Goal: Task Accomplishment & Management: Use online tool/utility

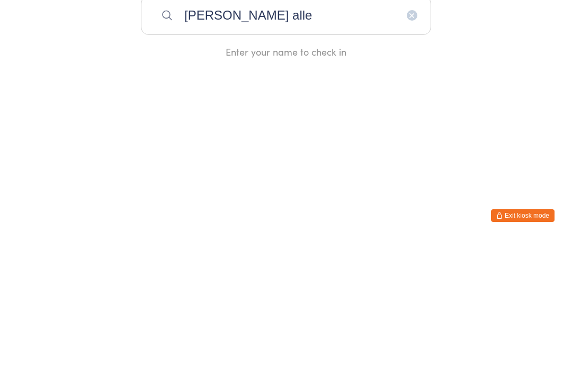
type input "[PERSON_NAME]"
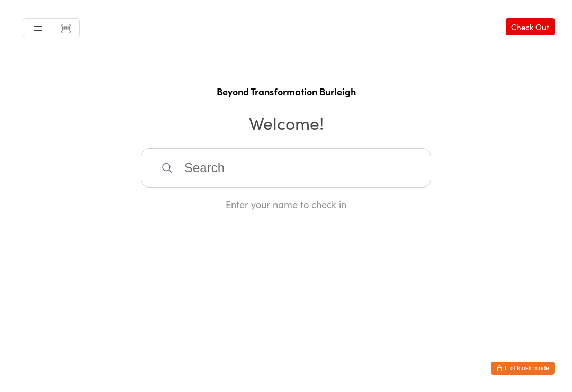
click at [237, 170] on input "search" at bounding box center [286, 167] width 290 height 39
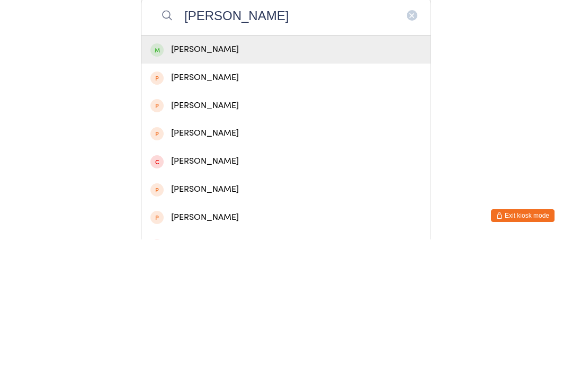
type input "[PERSON_NAME]"
click at [192, 195] on div "[PERSON_NAME]" at bounding box center [285, 202] width 271 height 14
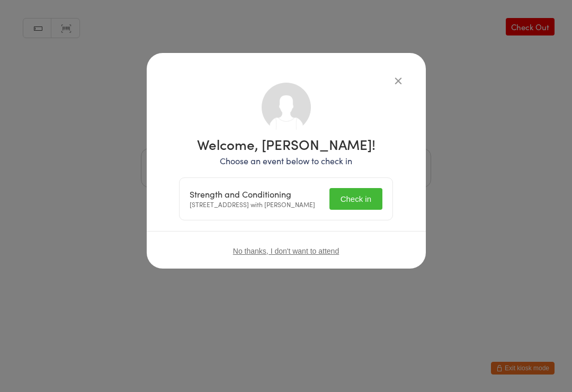
click at [352, 205] on button "Check in" at bounding box center [355, 199] width 53 height 22
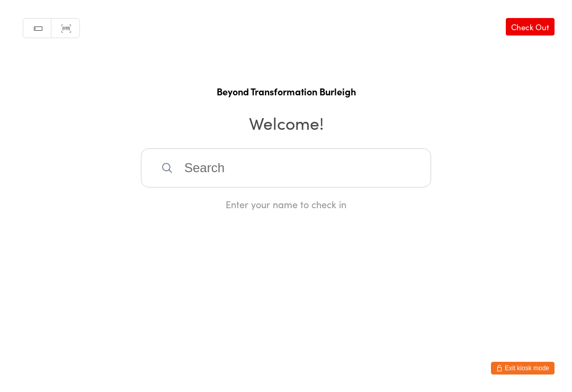
click at [212, 177] on input "search" at bounding box center [286, 167] width 290 height 39
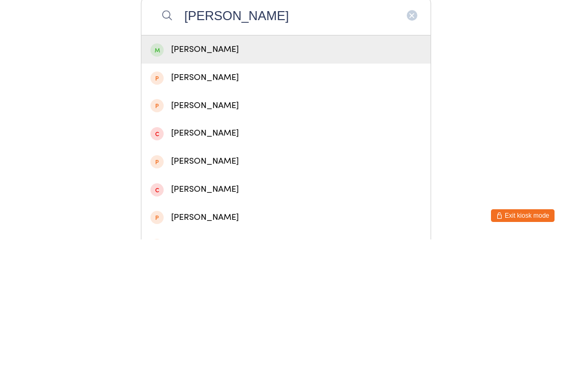
type input "[PERSON_NAME]"
click at [236, 195] on div "[PERSON_NAME]" at bounding box center [285, 202] width 271 height 14
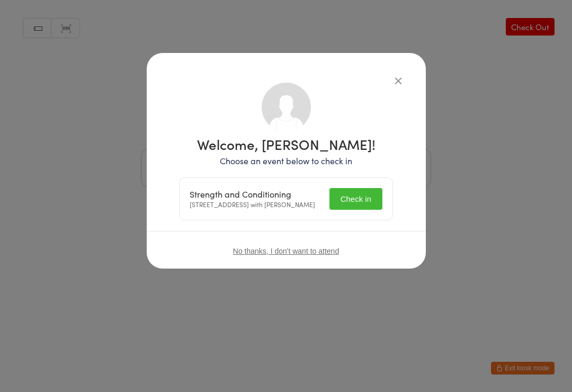
click at [353, 201] on button "Check in" at bounding box center [355, 199] width 53 height 22
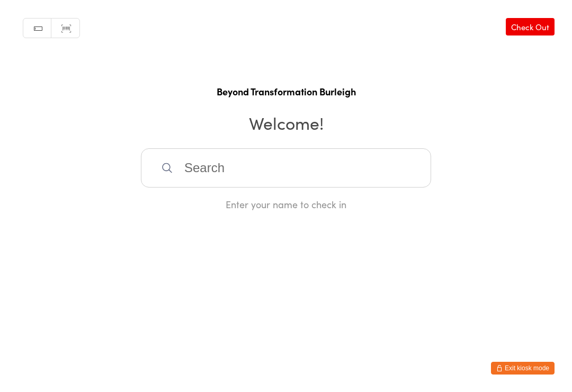
click at [225, 169] on input "search" at bounding box center [286, 167] width 290 height 39
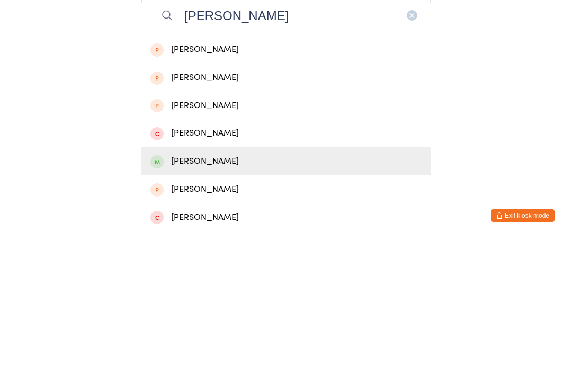
type input "[PERSON_NAME]"
click at [207, 306] on div "[PERSON_NAME]" at bounding box center [285, 313] width 271 height 14
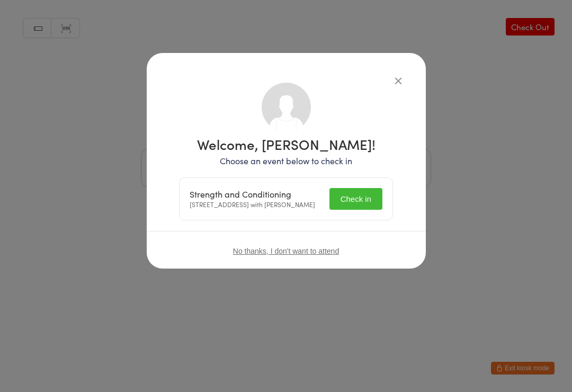
click at [362, 203] on button "Check in" at bounding box center [355, 199] width 53 height 22
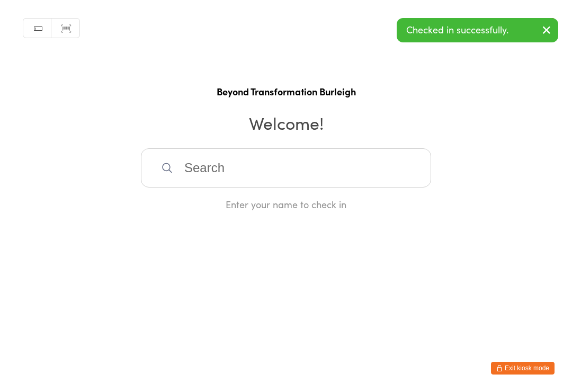
click at [280, 162] on input "search" at bounding box center [286, 167] width 290 height 39
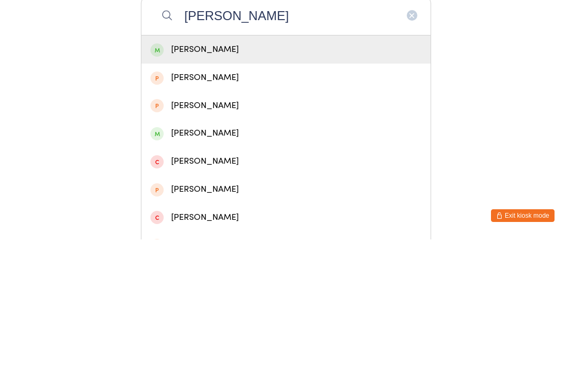
type input "[PERSON_NAME]"
click at [217, 195] on div "[PERSON_NAME]" at bounding box center [285, 202] width 271 height 14
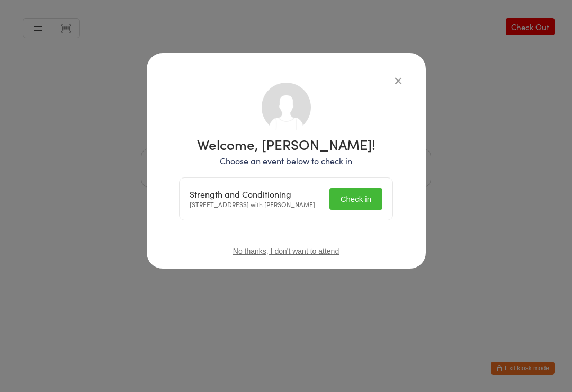
click at [358, 197] on button "Check in" at bounding box center [355, 199] width 53 height 22
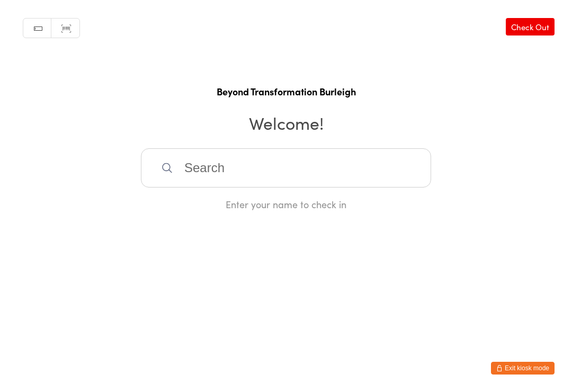
click at [223, 166] on input "search" at bounding box center [286, 167] width 290 height 39
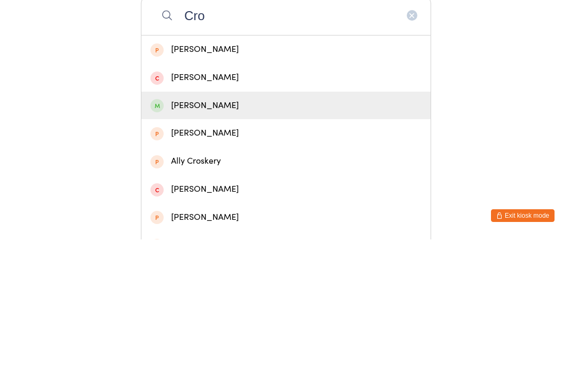
type input "Cro"
click at [197, 251] on div "[PERSON_NAME]" at bounding box center [285, 258] width 271 height 14
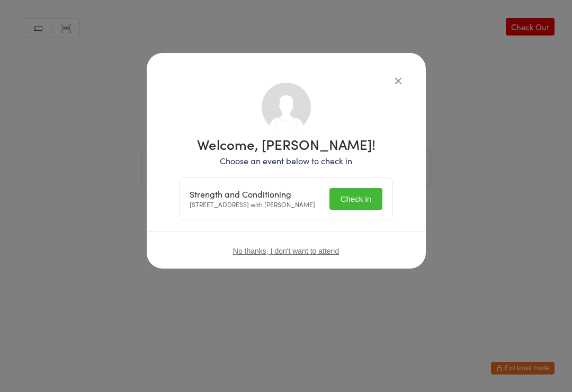
click at [352, 204] on button "Check in" at bounding box center [355, 199] width 53 height 22
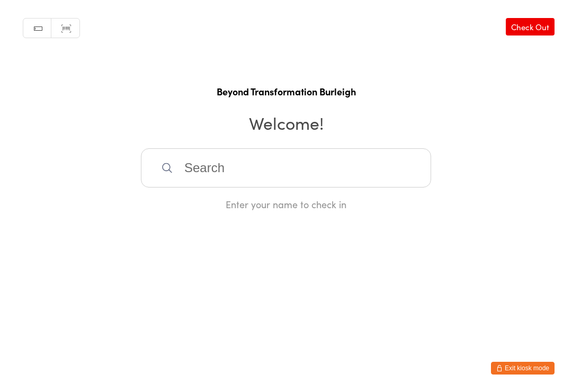
click at [246, 166] on input "search" at bounding box center [286, 167] width 290 height 39
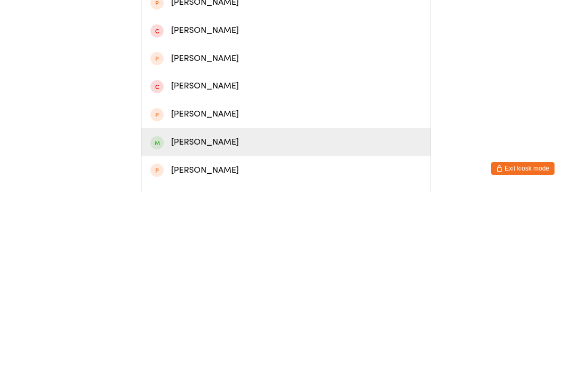
type input "[PERSON_NAME]"
click at [195, 334] on div "[PERSON_NAME]" at bounding box center [285, 341] width 271 height 14
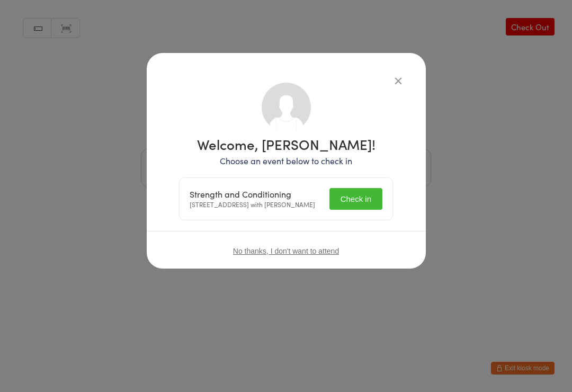
click at [359, 202] on button "Check in" at bounding box center [355, 199] width 53 height 22
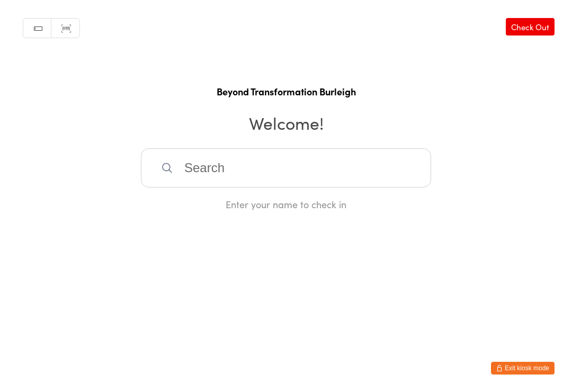
click at [352, 173] on input "search" at bounding box center [286, 167] width 290 height 39
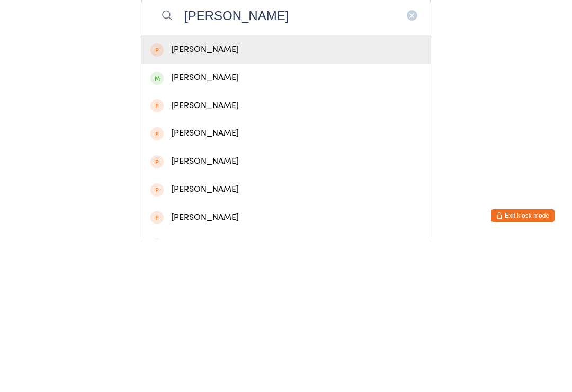
type input "[PERSON_NAME]"
click at [265, 223] on div "[PERSON_NAME]" at bounding box center [285, 230] width 271 height 14
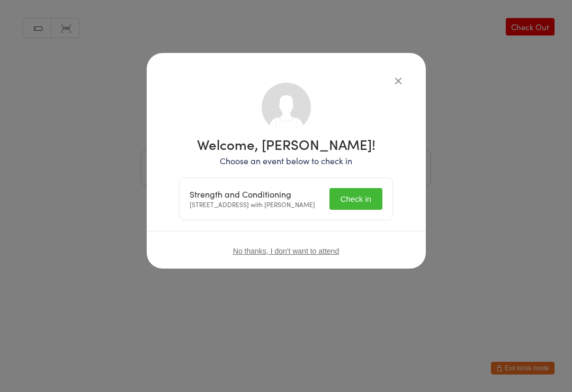
click at [362, 199] on button "Check in" at bounding box center [355, 199] width 53 height 22
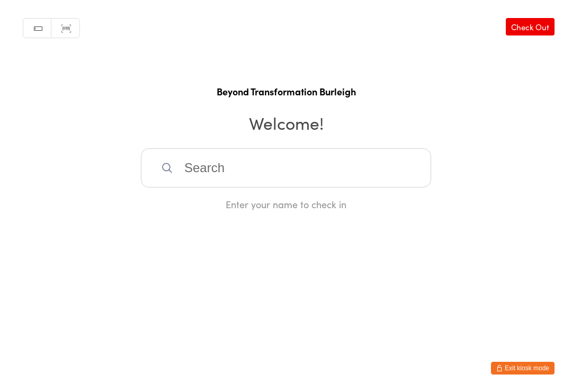
click at [279, 156] on input "search" at bounding box center [286, 167] width 290 height 39
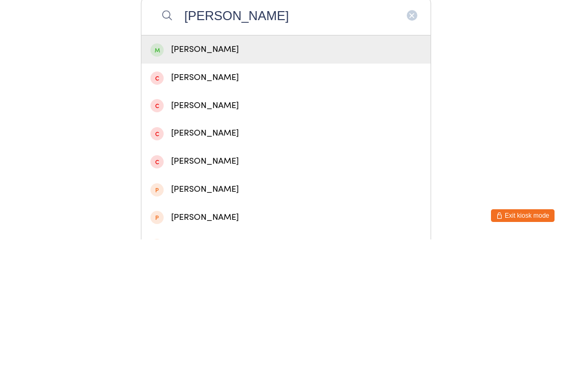
type input "[PERSON_NAME]"
click at [258, 195] on div "[PERSON_NAME]" at bounding box center [285, 202] width 271 height 14
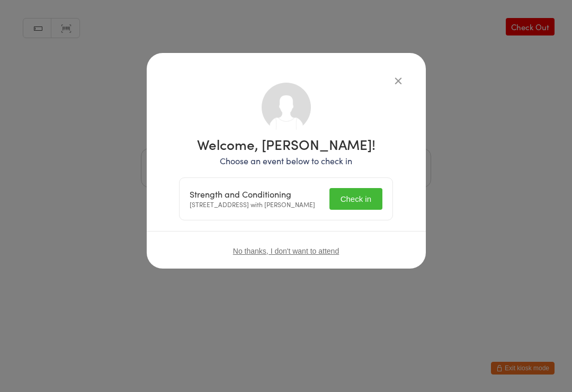
click at [365, 201] on button "Check in" at bounding box center [355, 199] width 53 height 22
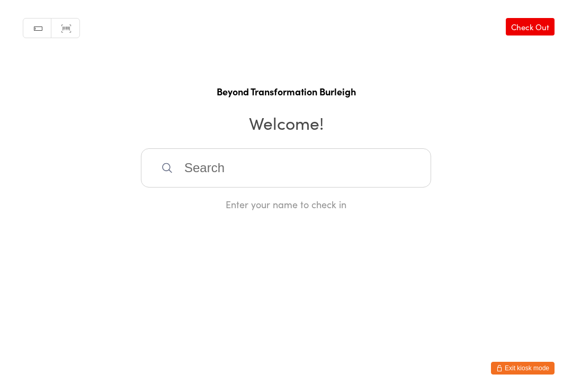
click at [215, 185] on input "search" at bounding box center [286, 167] width 290 height 39
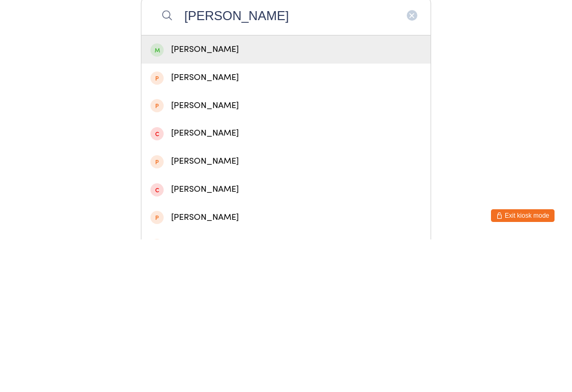
type input "[PERSON_NAME]"
click at [265, 195] on div "[PERSON_NAME]" at bounding box center [285, 202] width 271 height 14
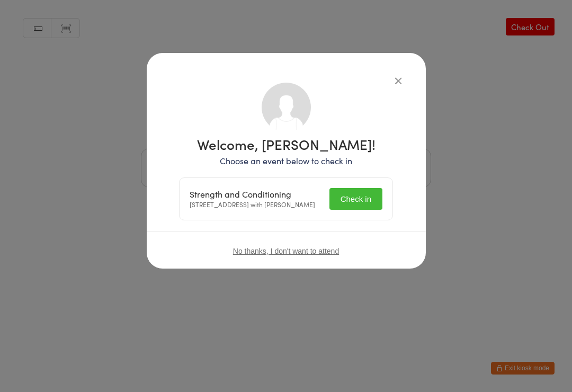
click at [355, 194] on button "Check in" at bounding box center [355, 199] width 53 height 22
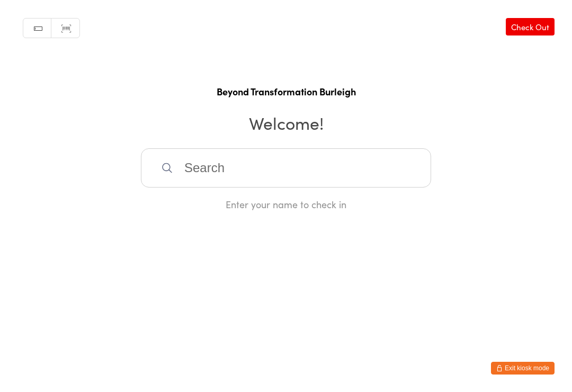
click at [268, 159] on input "search" at bounding box center [286, 167] width 290 height 39
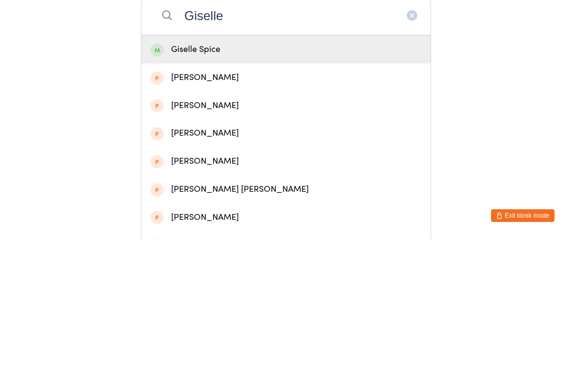
type input "Giselle"
click at [255, 195] on div "Giselle Spice" at bounding box center [285, 202] width 271 height 14
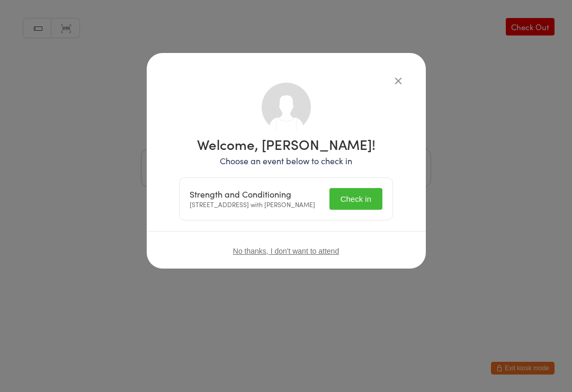
click at [352, 204] on button "Check in" at bounding box center [355, 199] width 53 height 22
